Goal: Information Seeking & Learning: Find specific fact

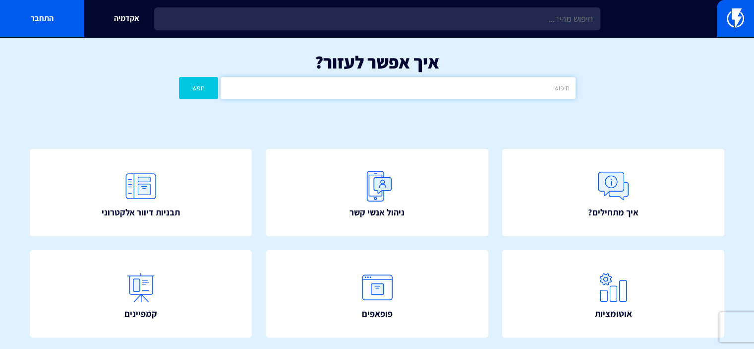
click at [494, 98] on input "text" at bounding box center [398, 88] width 354 height 22
type input "גודל [PERSON_NAME] אפ"
click at [179, 77] on button "חפש" at bounding box center [199, 88] width 40 height 22
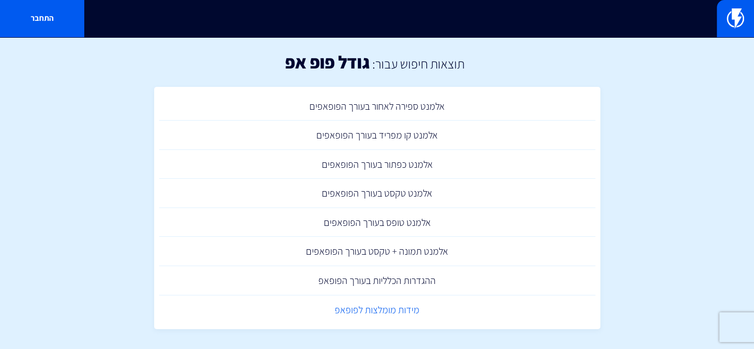
click at [396, 304] on link "מידות מומלצות לפופאפ" at bounding box center [377, 309] width 436 height 29
